Goal: Information Seeking & Learning: Learn about a topic

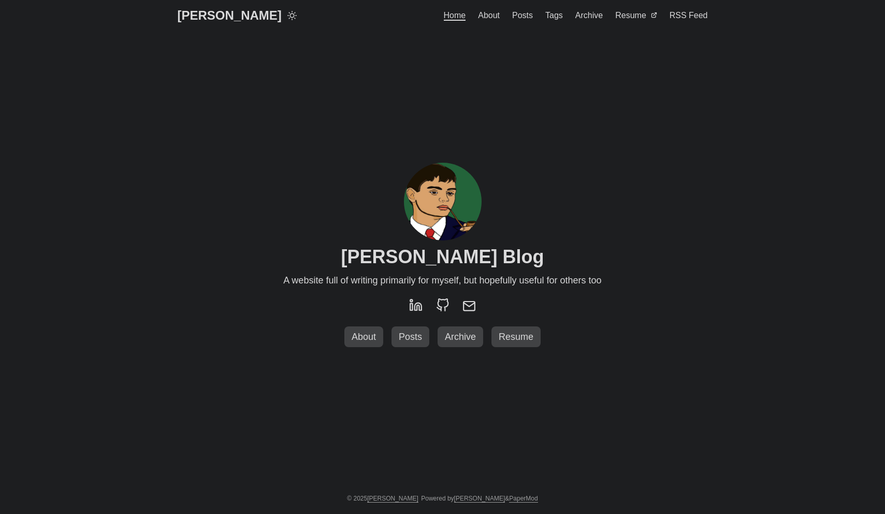
click at [490, 18] on span "About" at bounding box center [489, 15] width 22 height 9
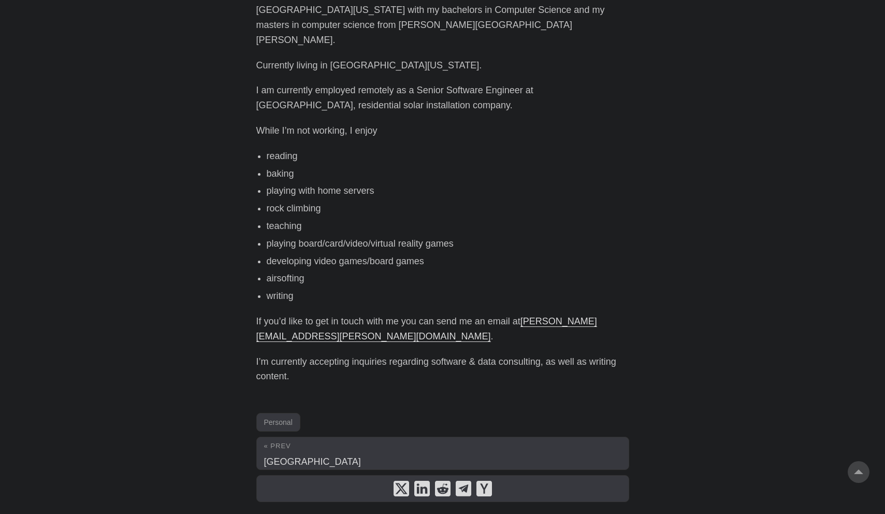
scroll to position [648, 0]
